Goal: Find specific page/section

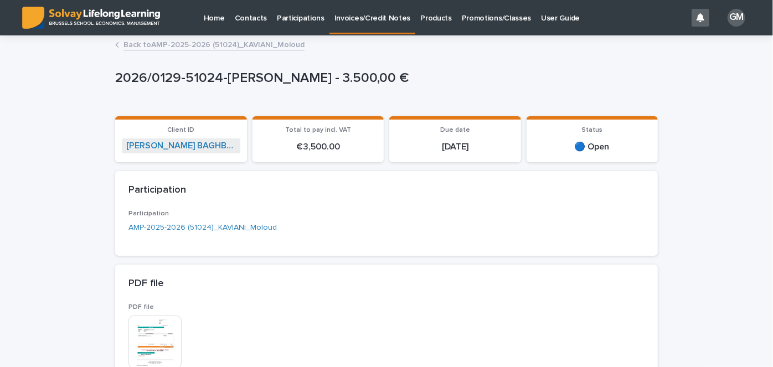
click at [211, 43] on link "Back to AMP-2025-2026 (51024)_KAVIANI_Moloud" at bounding box center [214, 44] width 181 height 13
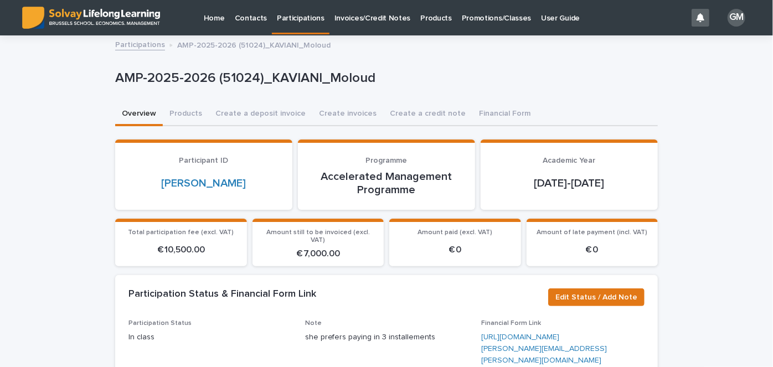
click at [140, 46] on link "Participations" at bounding box center [140, 44] width 50 height 13
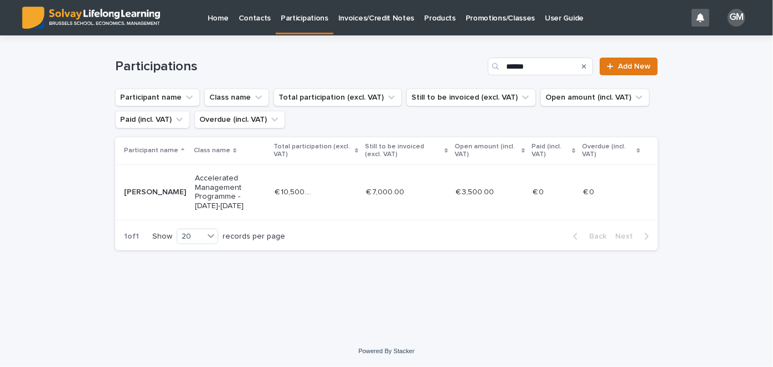
click at [225, 19] on p "Home" at bounding box center [218, 11] width 21 height 23
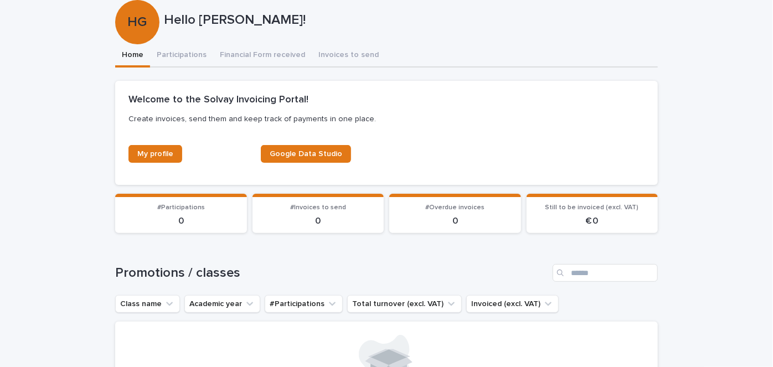
scroll to position [100, 0]
